Goal: Go to known website

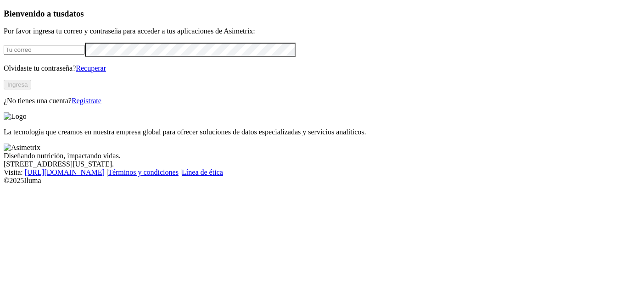
type input "[PERSON_NAME][EMAIL_ADDRESS][PERSON_NAME][DOMAIN_NAME]"
click input "submit" at bounding box center [0, 0] width 0 height 0
